Goal: Transaction & Acquisition: Purchase product/service

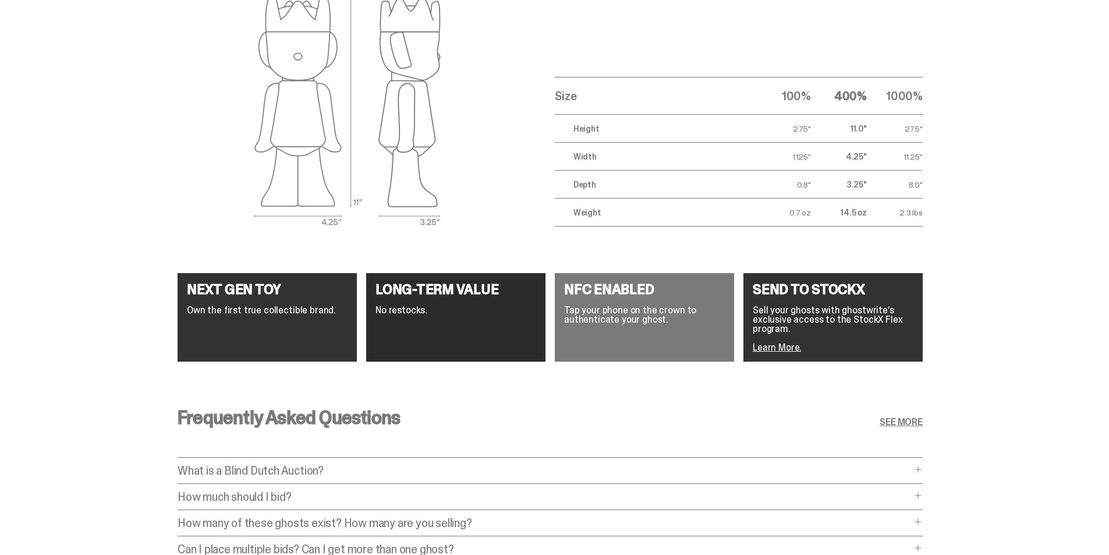
scroll to position [1982, 0]
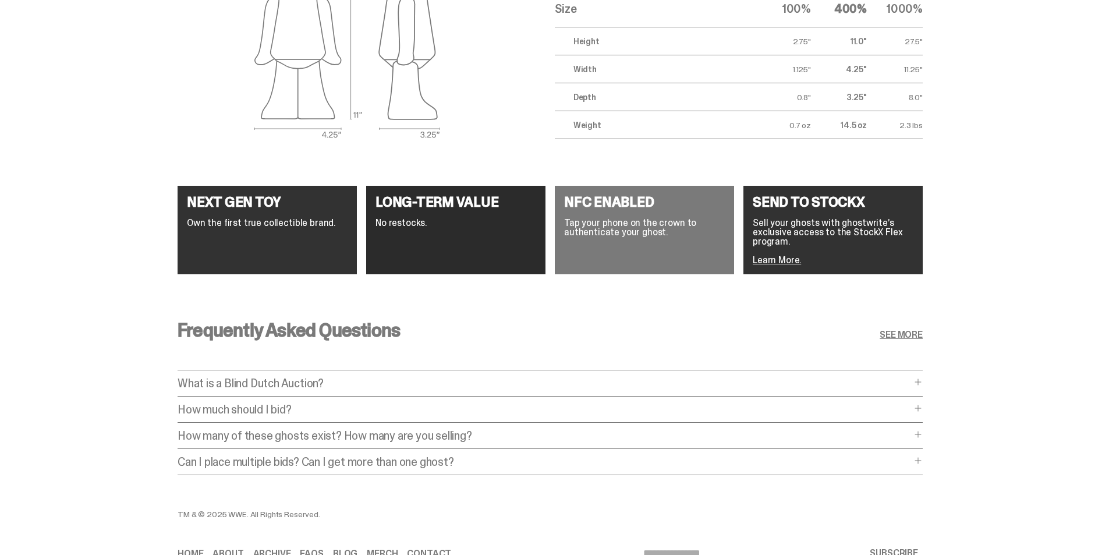
click at [379, 382] on p "What is a Blind Dutch Auction?" at bounding box center [545, 383] width 734 height 12
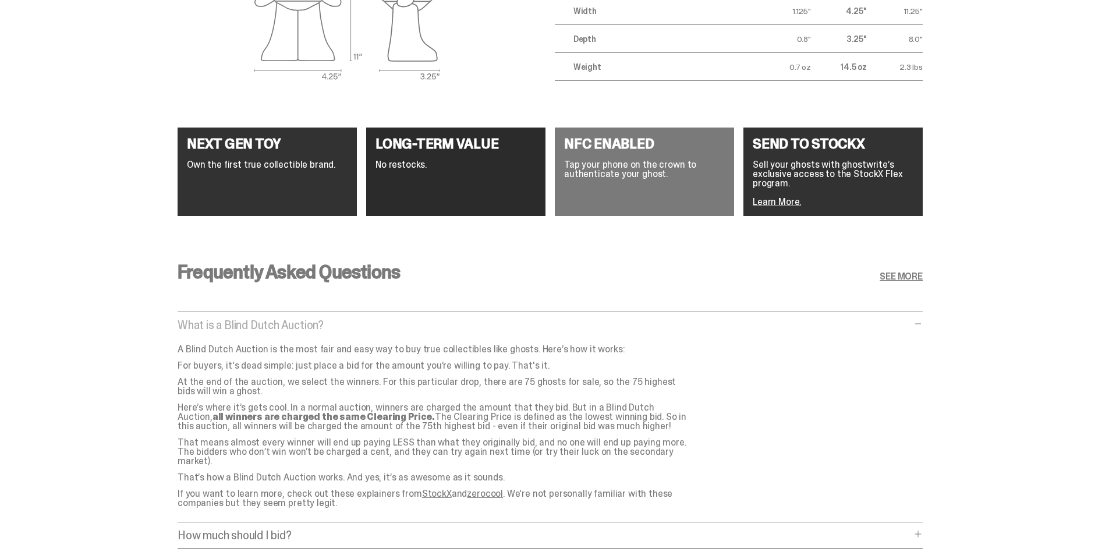
scroll to position [2099, 0]
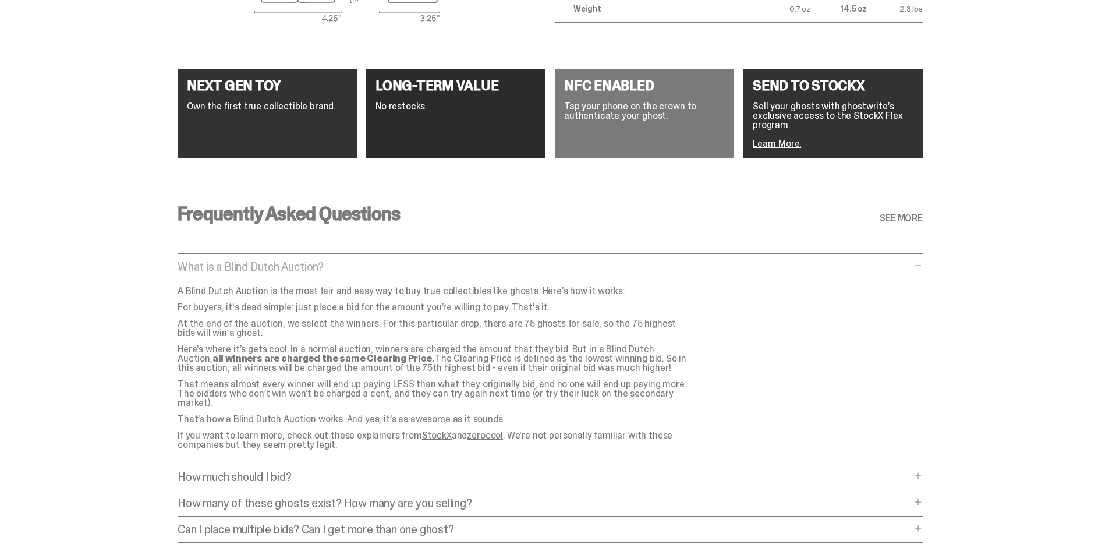
click at [321, 471] on p "How much should I bid?" at bounding box center [545, 477] width 734 height 12
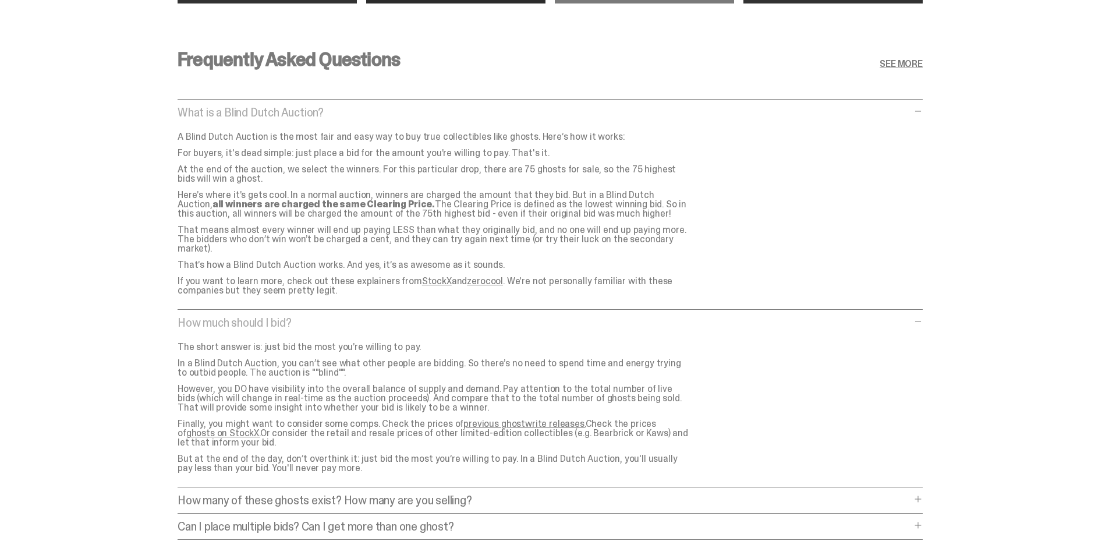
scroll to position [2273, 0]
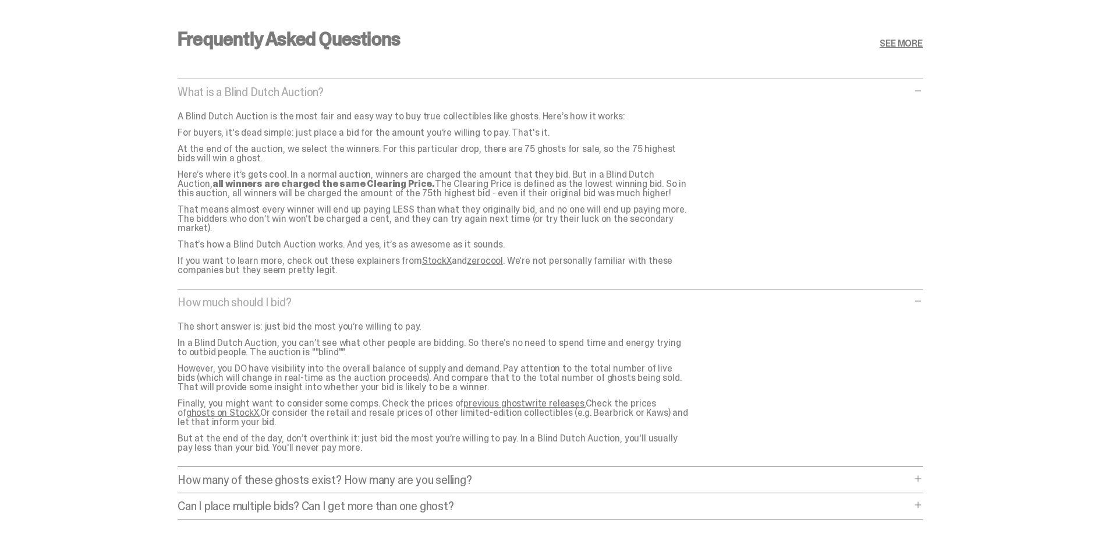
click at [371, 501] on p "Can I place multiple bids? Can I get more than one ghost?" at bounding box center [545, 506] width 734 height 12
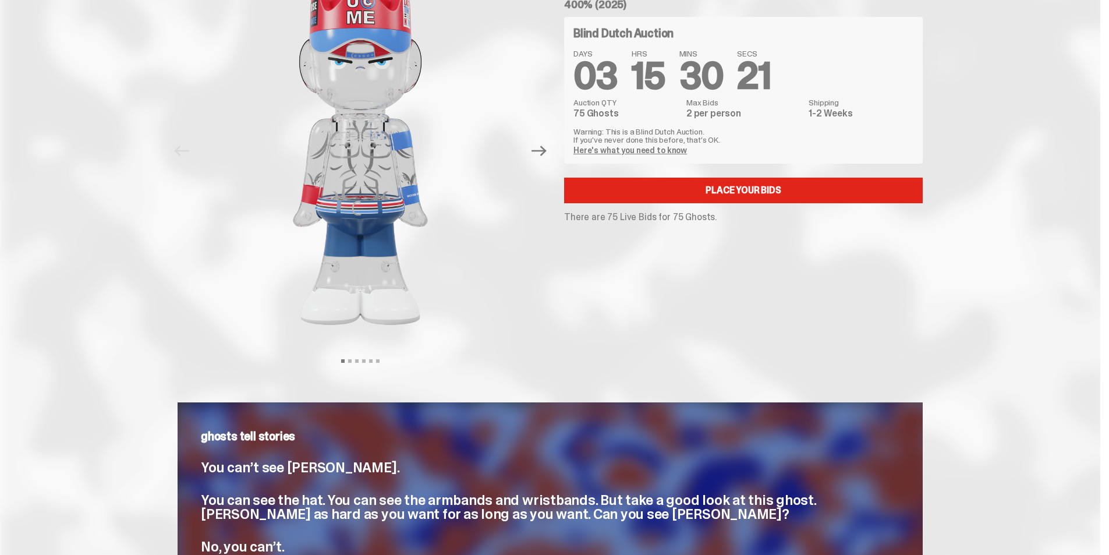
scroll to position [0, 0]
